Goal: Information Seeking & Learning: Check status

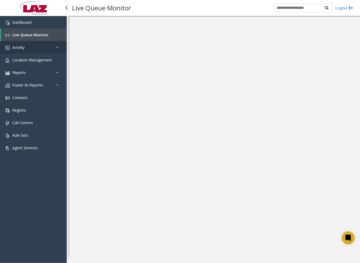
click at [27, 43] on link "Activity" at bounding box center [33, 47] width 67 height 13
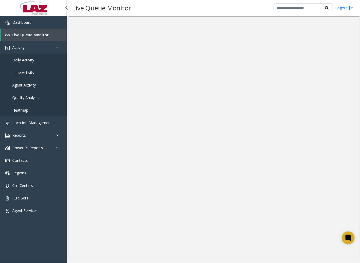
click at [40, 58] on link "Daily Activity" at bounding box center [33, 60] width 67 height 13
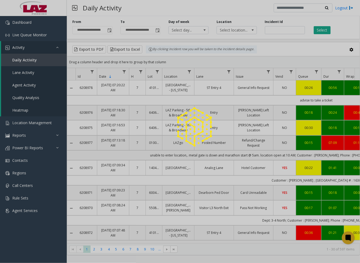
click at [107, 31] on div at bounding box center [180, 131] width 360 height 263
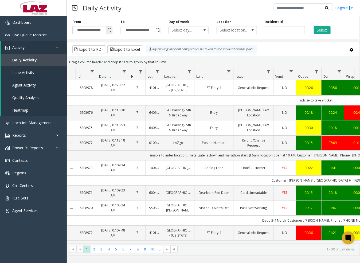
click at [108, 30] on span "Toggle popup" at bounding box center [109, 30] width 4 height 4
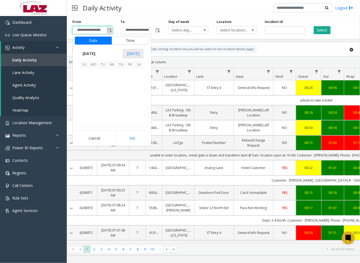
scroll to position [95947, 0]
click at [85, 81] on span "5" at bounding box center [84, 82] width 9 height 9
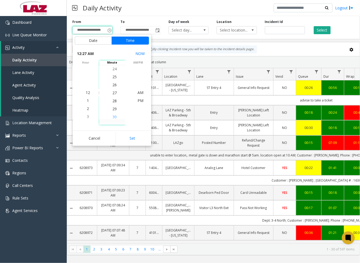
click at [114, 115] on span "30" at bounding box center [114, 116] width 4 height 5
click at [138, 92] on span "AM" at bounding box center [141, 92] width 6 height 5
click at [137, 136] on button "Set" at bounding box center [133, 139] width 34 height 12
type input "**********"
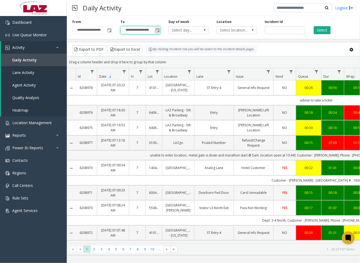
click at [147, 29] on input "**********" at bounding box center [141, 29] width 40 height 7
click at [159, 29] on span "Toggle popup" at bounding box center [157, 30] width 4 height 4
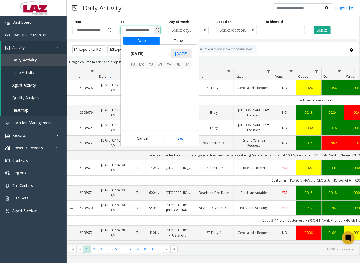
scroll to position [8, 0]
click at [134, 83] on span "5" at bounding box center [132, 82] width 9 height 9
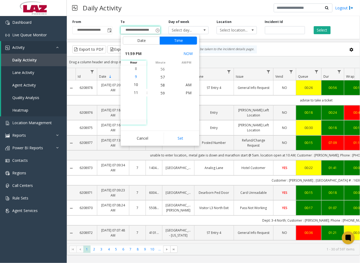
click at [135, 77] on span "9" at bounding box center [136, 76] width 2 height 5
click at [162, 95] on span "00" at bounding box center [163, 92] width 4 height 5
click at [186, 94] on span "PM" at bounding box center [189, 92] width 6 height 5
click at [190, 136] on button "Set" at bounding box center [181, 139] width 34 height 12
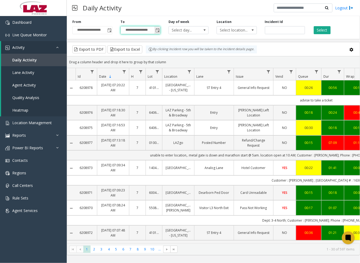
click at [156, 28] on span "Toggle popup" at bounding box center [157, 30] width 6 height 9
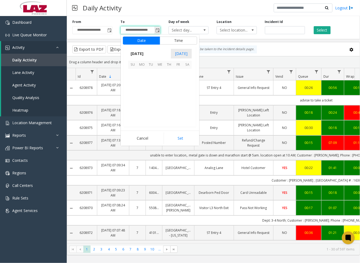
scroll to position [8, 0]
click at [134, 82] on span "5" at bounding box center [132, 82] width 9 height 9
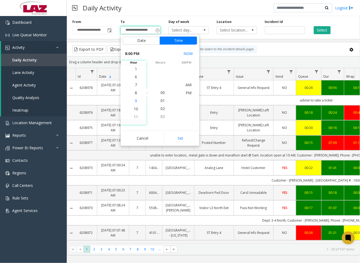
click at [135, 102] on li "9" at bounding box center [136, 101] width 19 height 8
click at [187, 93] on span "PM" at bounding box center [189, 92] width 6 height 5
click at [179, 138] on button "Set" at bounding box center [181, 139] width 34 height 12
type input "**********"
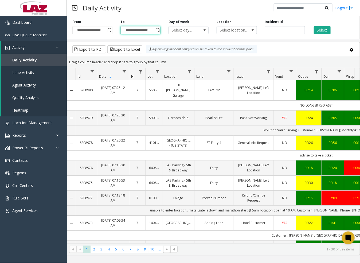
click at [360, 6] on html "**********" at bounding box center [180, 131] width 360 height 263
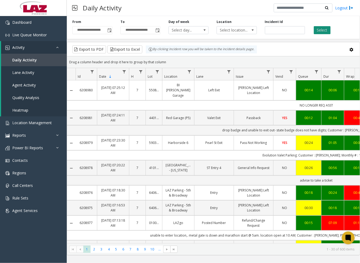
click at [320, 32] on button "Select" at bounding box center [322, 30] width 17 height 8
click at [246, 31] on span "Select location..." at bounding box center [233, 29] width 32 height 7
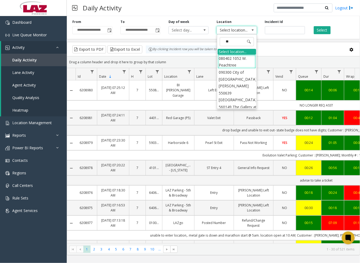
type input "*"
type input "*****"
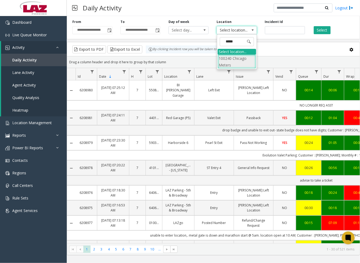
click at [226, 59] on li "100240 Chicago Meters" at bounding box center [237, 62] width 38 height 14
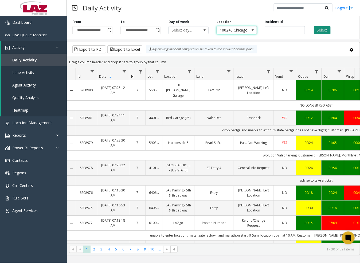
click at [321, 29] on button "Select" at bounding box center [322, 30] width 17 height 8
